Goal: Use online tool/utility: Utilize a website feature to perform a specific function

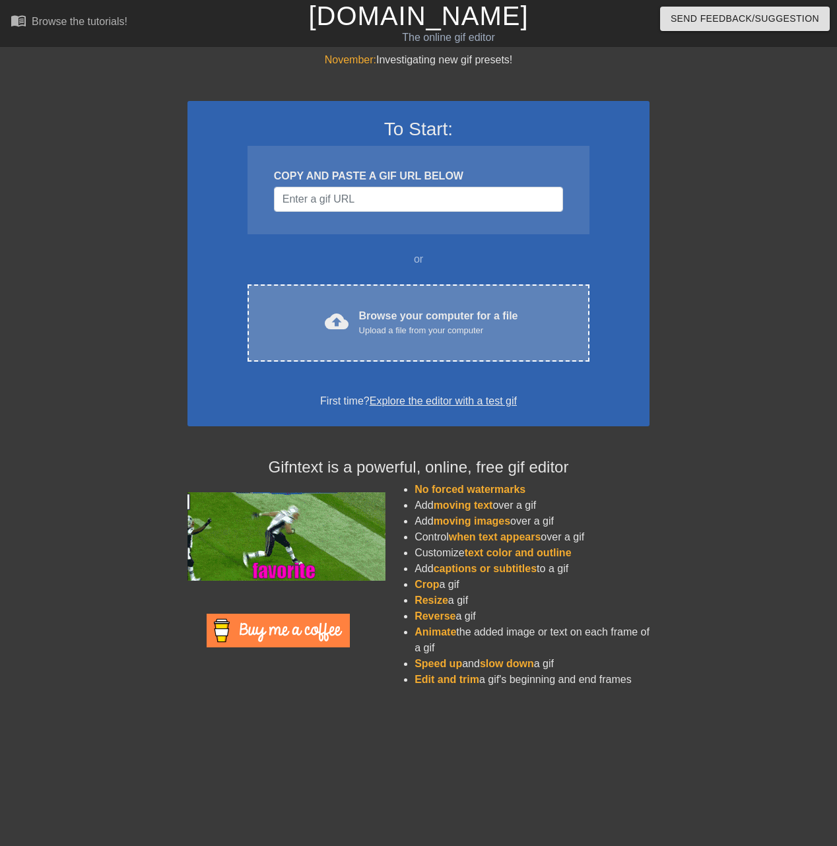
click at [360, 310] on div "Browse your computer for a file Upload a file from your computer" at bounding box center [438, 322] width 159 height 29
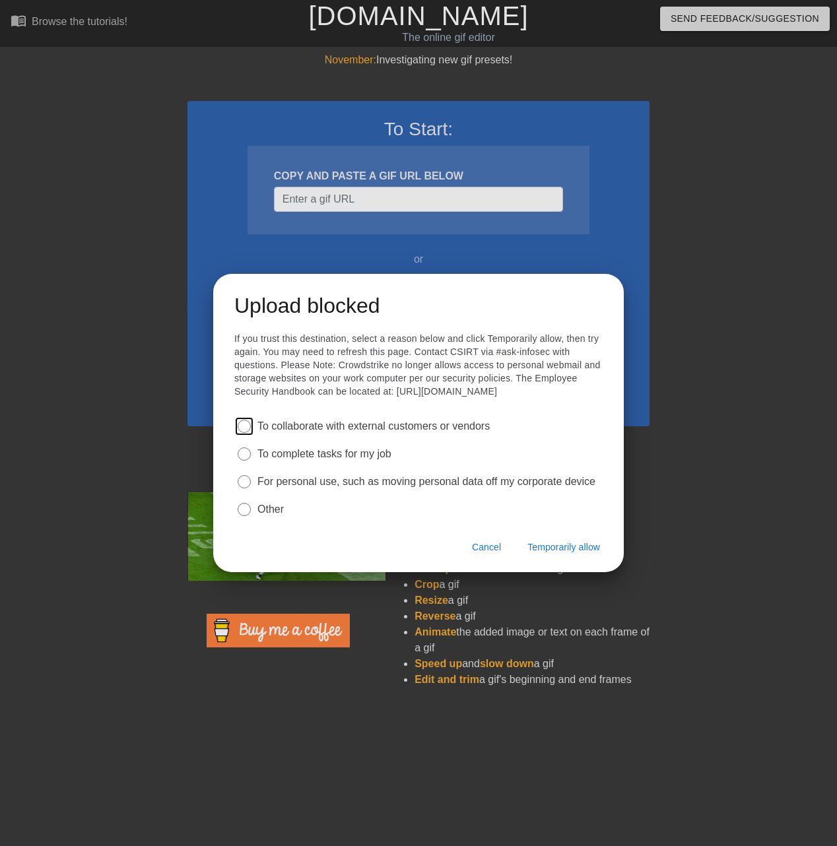
click at [257, 517] on label "Other" at bounding box center [270, 509] width 26 height 15
click at [251, 516] on input "radio" at bounding box center [244, 509] width 13 height 13
radio input "true"
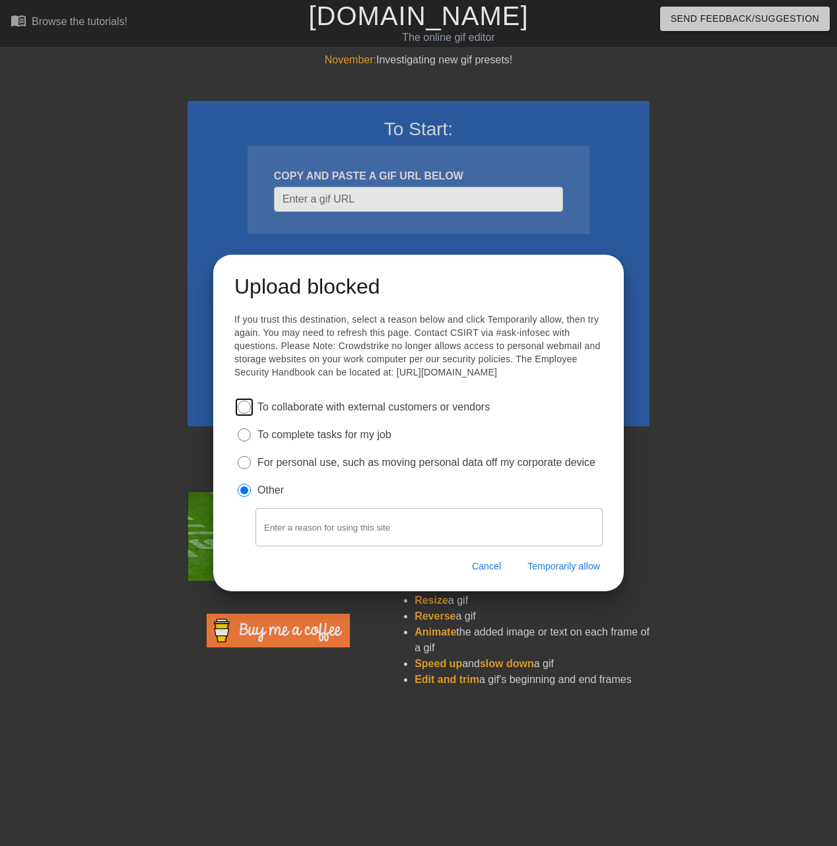
click at [333, 534] on input at bounding box center [428, 527] width 347 height 38
type input "Slack Emoji Editing"
click at [582, 576] on button "Temporarily allow" at bounding box center [564, 566] width 78 height 18
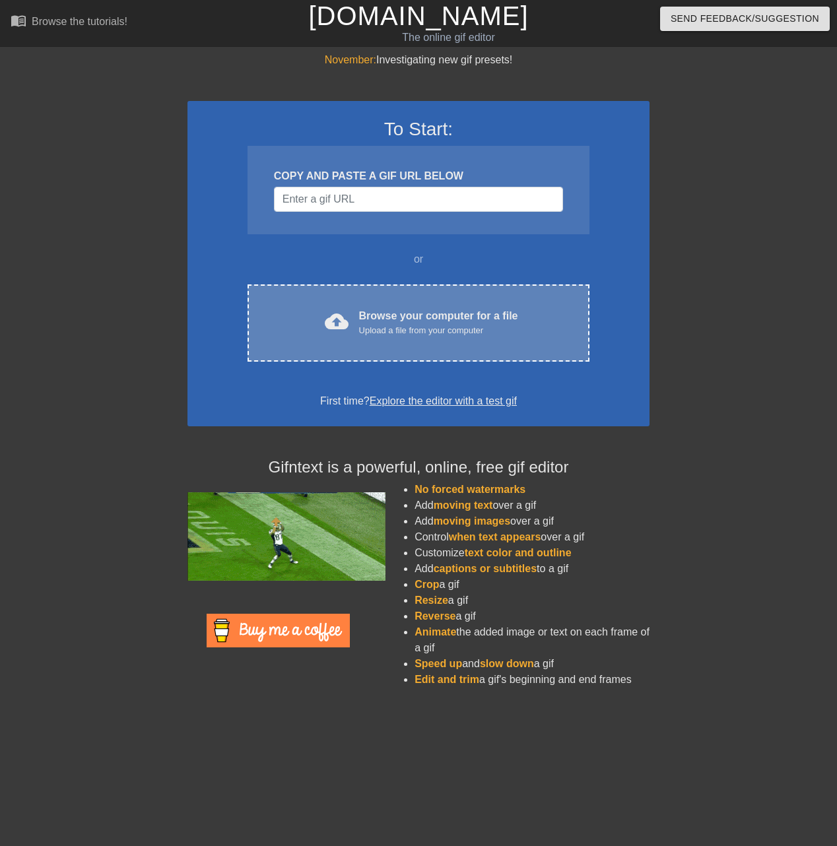
click at [366, 324] on div "Upload a file from your computer" at bounding box center [438, 330] width 159 height 13
